Goal: Task Accomplishment & Management: Manage account settings

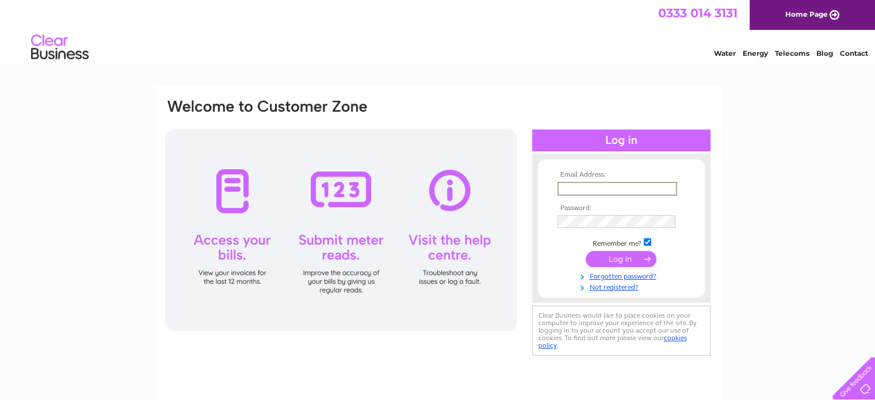
click at [592, 190] on input "text" at bounding box center [617, 189] width 120 height 14
type input "accounts@hewerwhitetrust.org"
click at [407, 28] on div "0333 014 3131 Home Page" at bounding box center [437, 15] width 875 height 30
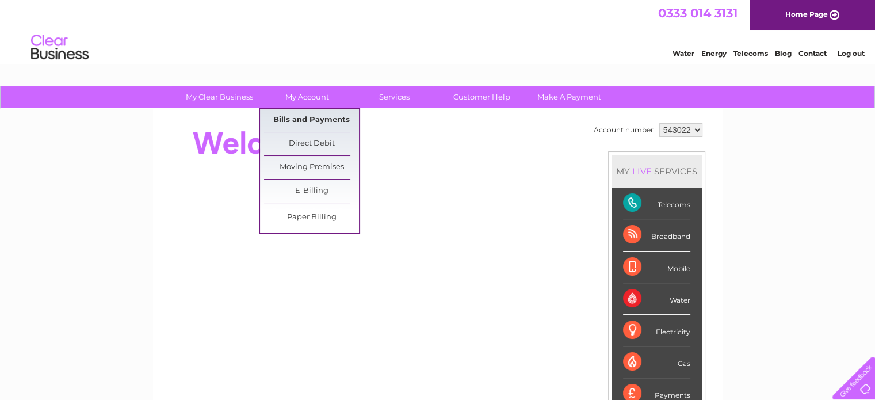
click at [319, 116] on link "Bills and Payments" at bounding box center [311, 120] width 95 height 23
